Goal: Check status: Check status

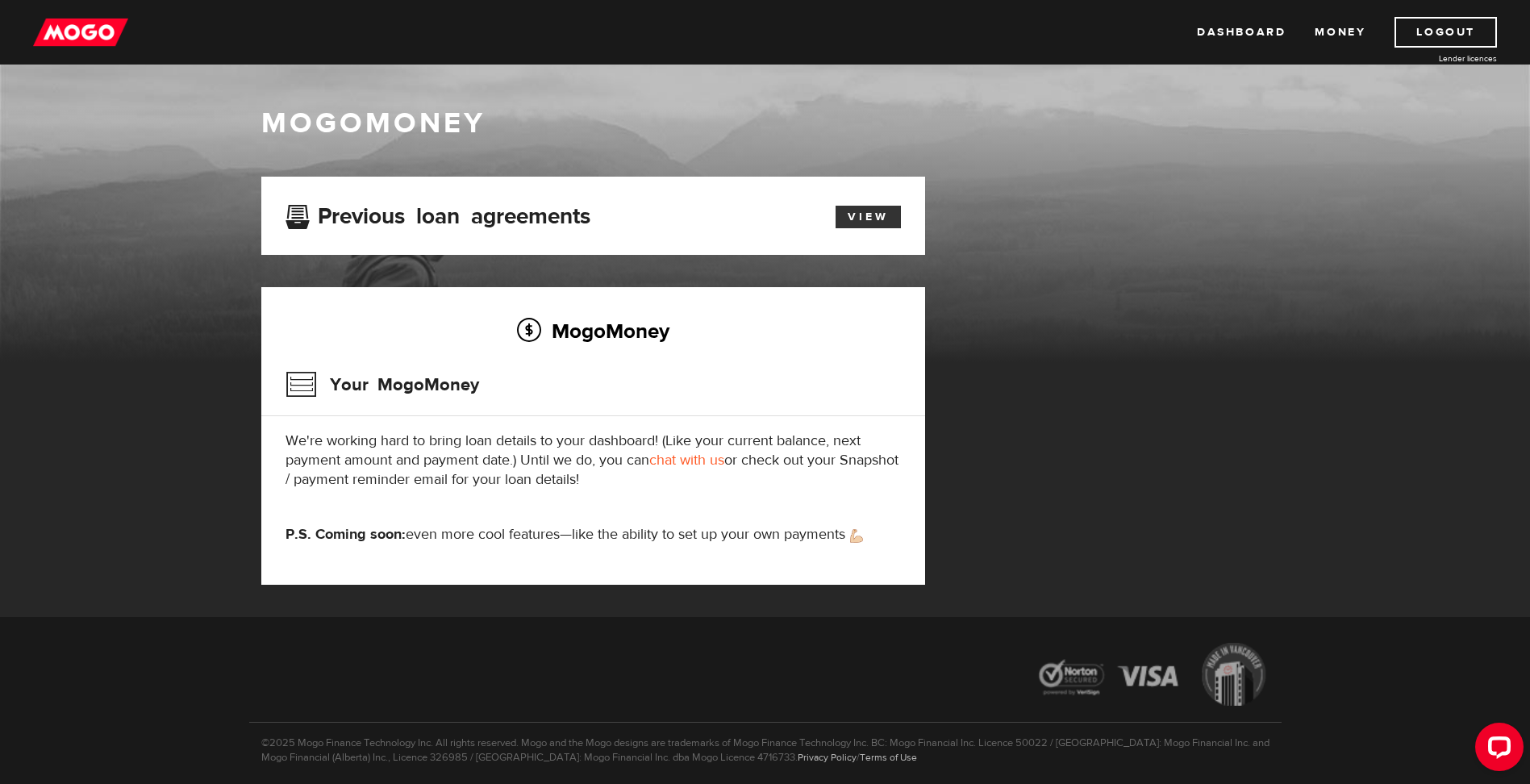
click at [885, 214] on link "View" at bounding box center [868, 217] width 65 height 23
click at [1267, 11] on div "Dashboard Money Logout Lender licences Dashboard Money Logout Lender licences" at bounding box center [765, 32] width 1530 height 64
click at [1261, 38] on link "Dashboard" at bounding box center [1241, 32] width 89 height 31
click at [1327, 26] on link "Money" at bounding box center [1340, 32] width 51 height 31
click at [1253, 31] on link "Dashboard" at bounding box center [1241, 32] width 89 height 31
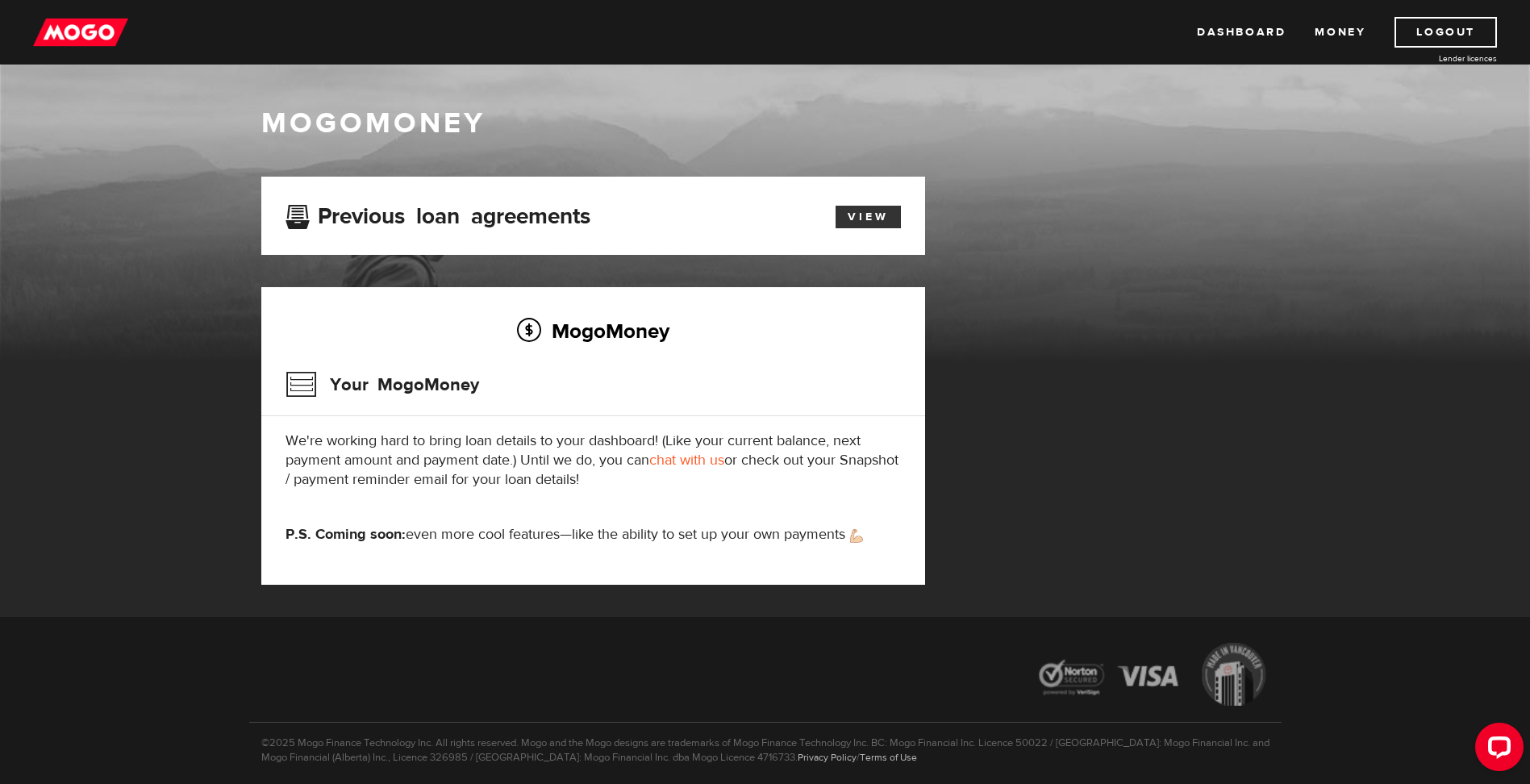
click at [888, 221] on link "View" at bounding box center [868, 217] width 65 height 23
